Goal: Task Accomplishment & Management: Manage account settings

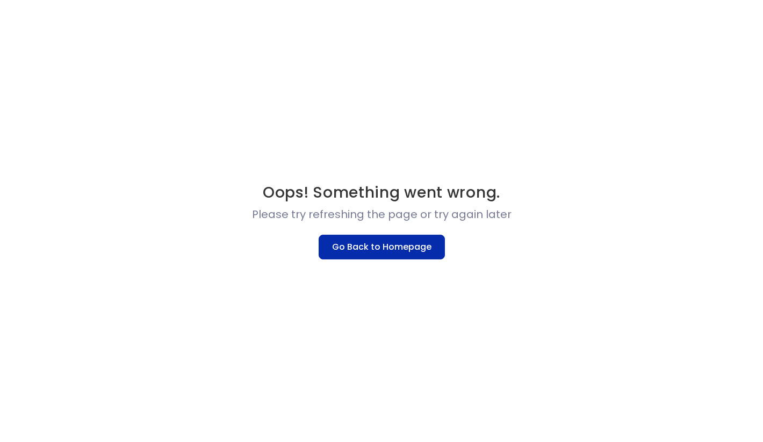
click at [346, 248] on button "Go Back to Homepage" at bounding box center [382, 247] width 126 height 25
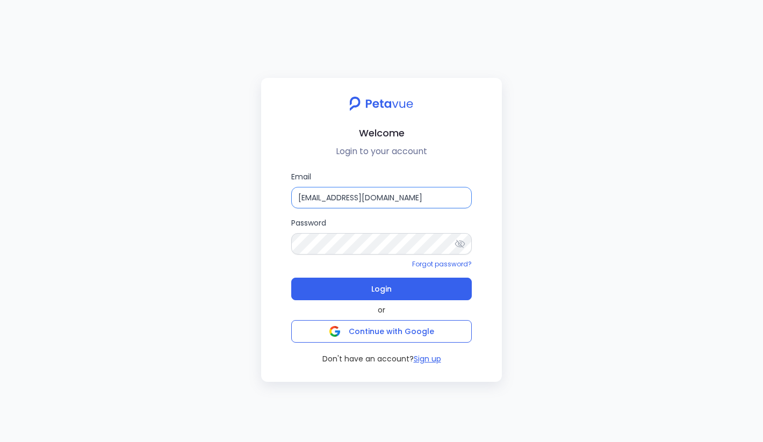
click at [352, 202] on input "[EMAIL_ADDRESS][DOMAIN_NAME]" at bounding box center [381, 198] width 181 height 22
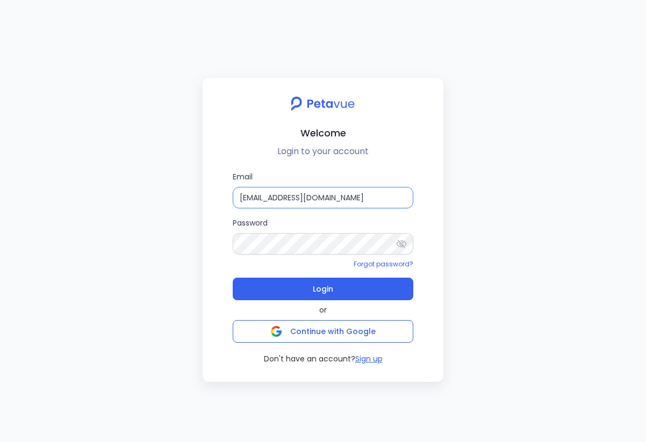
click at [308, 189] on input "[EMAIL_ADDRESS][DOMAIN_NAME]" at bounding box center [323, 198] width 181 height 22
type input "[EMAIL_ADDRESS][DOMAIN_NAME]"
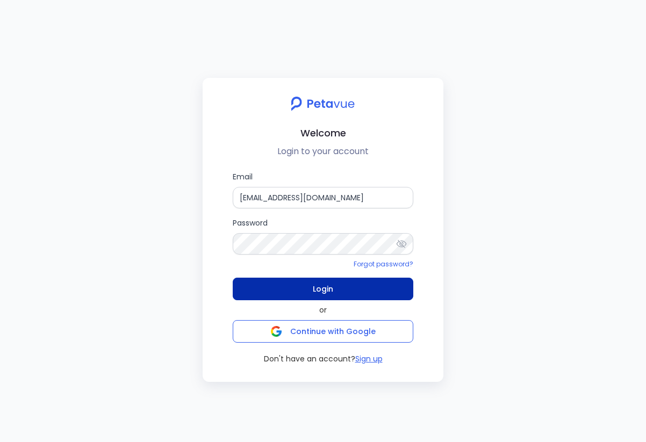
click at [342, 287] on button "Login" at bounding box center [323, 289] width 181 height 23
